Goal: Check status: Check status

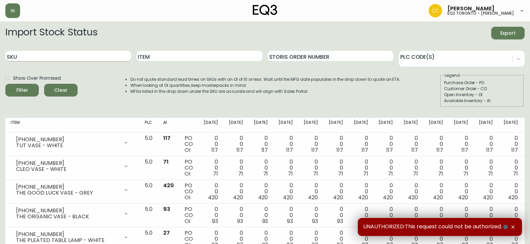
click at [67, 58] on input "SKU" at bounding box center [68, 56] width 126 height 11
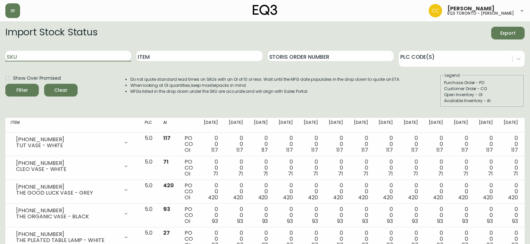
paste input "[PHONE_NUMBER]"
click at [5, 84] on button "Filter" at bounding box center [21, 90] width 33 height 13
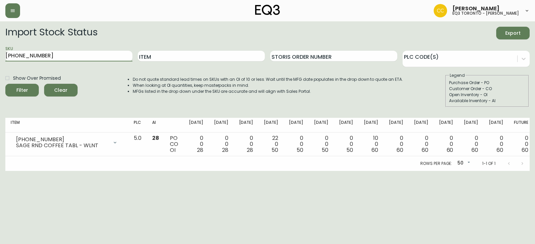
drag, startPoint x: 89, startPoint y: 55, endPoint x: 3, endPoint y: 59, distance: 85.7
click at [0, 62] on main "Import Stock Status Export SKU [PHONE_NUMBER] Item Storis Order Number PLC Code…" at bounding box center [267, 96] width 535 height 150
paste input "[PHONE_NUMBER]"
click at [5, 84] on button "Filter" at bounding box center [21, 90] width 33 height 13
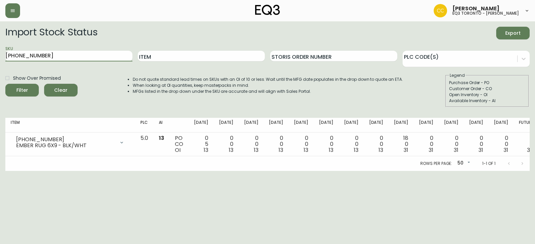
drag, startPoint x: 53, startPoint y: 58, endPoint x: 2, endPoint y: 49, distance: 52.4
click at [1, 51] on main "Import Stock Status Export SKU [PHONE_NUMBER] Item Storis Order Number PLC Code…" at bounding box center [267, 96] width 535 height 150
paste input "1"
click at [5, 84] on button "Filter" at bounding box center [21, 90] width 33 height 13
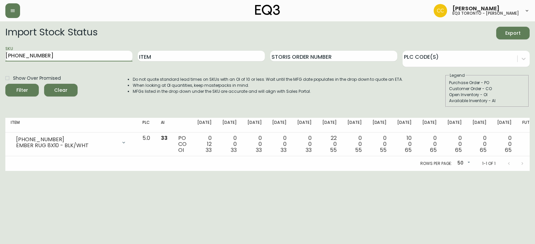
drag, startPoint x: 50, startPoint y: 58, endPoint x: 0, endPoint y: 60, distance: 50.2
click at [0, 60] on main "Import Stock Status Export SKU [PHONE_NUMBER] Item Storis Order Number PLC Code…" at bounding box center [267, 96] width 535 height 150
paste input "[PHONE_NUMBER]"
type input "[PHONE_NUMBER]"
click at [5, 84] on button "Filter" at bounding box center [21, 90] width 33 height 13
